Goal: Task Accomplishment & Management: Check status

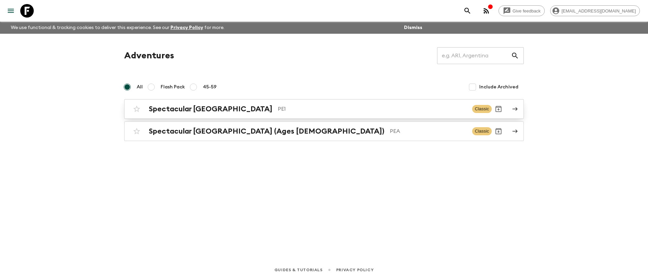
click at [191, 112] on h2 "Spectacular [GEOGRAPHIC_DATA]" at bounding box center [211, 109] width 124 height 9
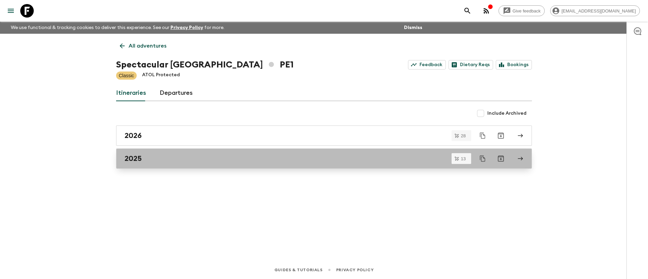
click at [164, 158] on div "2025" at bounding box center [318, 158] width 386 height 9
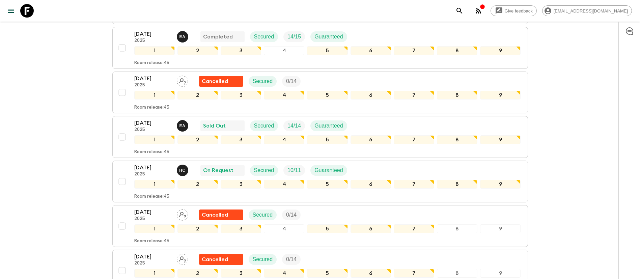
scroll to position [199, 0]
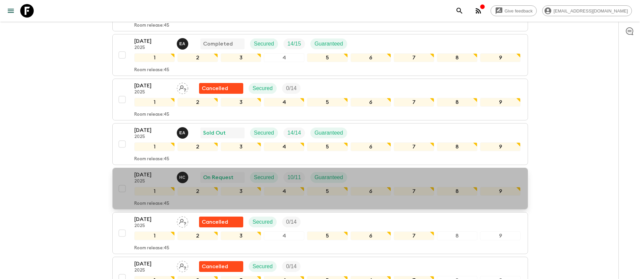
click at [392, 171] on div "[DATE] 2025 H C On Request Secured 10 / 11 Guaranteed" at bounding box center [327, 178] width 387 height 14
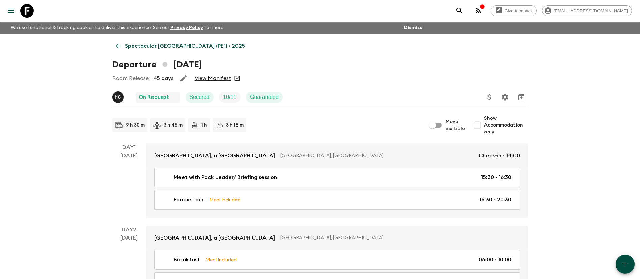
click at [225, 79] on link "View Manifest" at bounding box center [213, 78] width 37 height 7
